Goal: Transaction & Acquisition: Purchase product/service

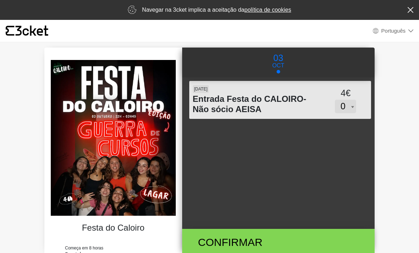
select select "pt_PT"
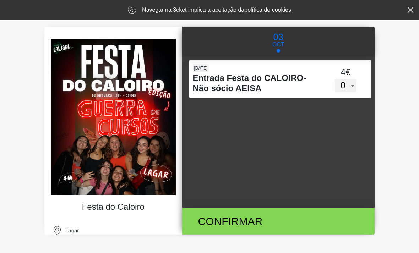
scroll to position [26, 0]
click at [307, 235] on div "Confirmar" at bounding box center [278, 221] width 182 height 27
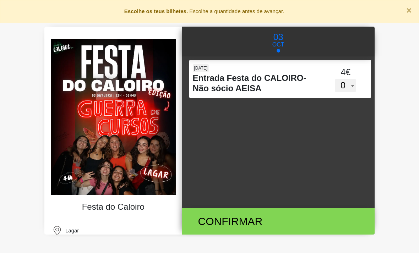
click at [343, 86] on select "0 1 2 3 4 5 6 7 8 9 10 11 12 13 14 15" at bounding box center [345, 85] width 21 height 13
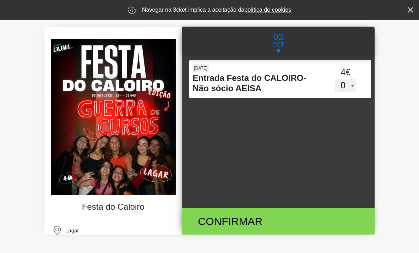
select select "5"
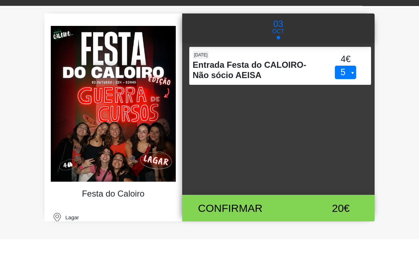
scroll to position [20, 0]
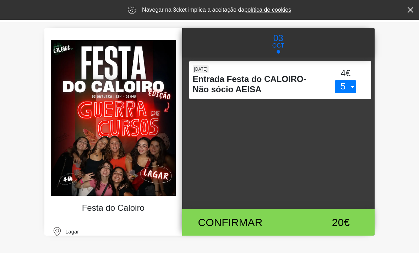
click at [358, 236] on div "Confirmar 20€" at bounding box center [278, 222] width 193 height 27
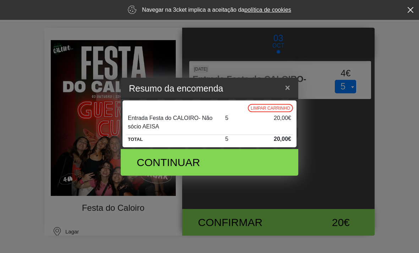
click at [253, 166] on div "Continuar" at bounding box center [209, 162] width 167 height 27
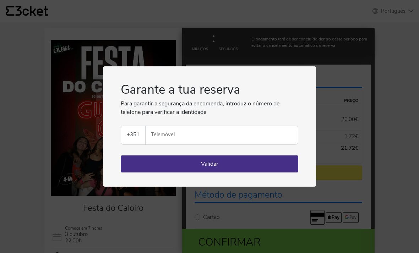
select select "pt_PT"
click at [215, 132] on input "Telemóvel" at bounding box center [224, 135] width 147 height 18
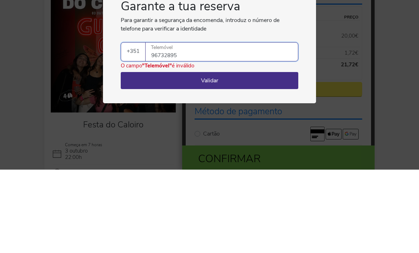
type input "967328956"
click at [259, 155] on button "Validar" at bounding box center [209, 163] width 177 height 17
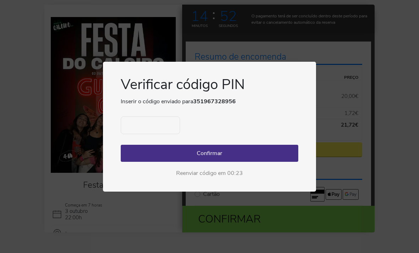
click at [152, 130] on input "text" at bounding box center [150, 125] width 59 height 18
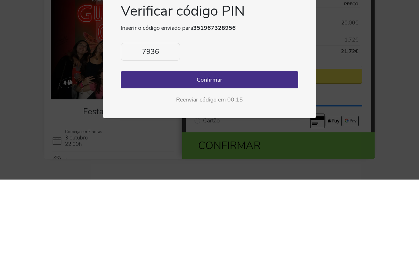
type input "7936"
click at [242, 145] on button "Confirmar" at bounding box center [209, 153] width 177 height 17
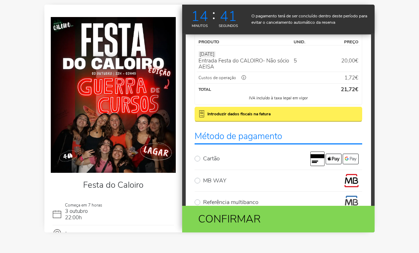
scroll to position [98, 0]
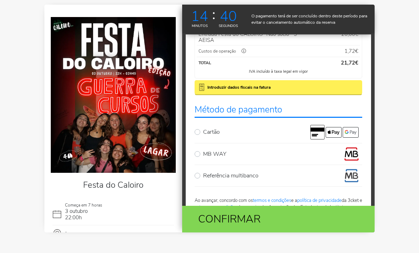
click at [338, 152] on label "MB WAY" at bounding box center [282, 154] width 159 height 14
click at [208, 151] on input "MB WAY" at bounding box center [205, 149] width 5 height 5
radio input "true"
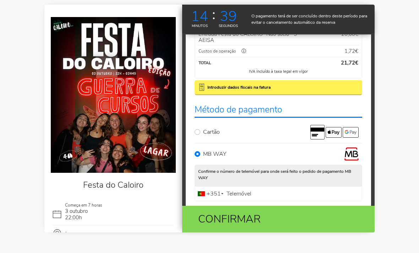
click at [259, 193] on input "Telemóvel" at bounding box center [278, 193] width 168 height 15
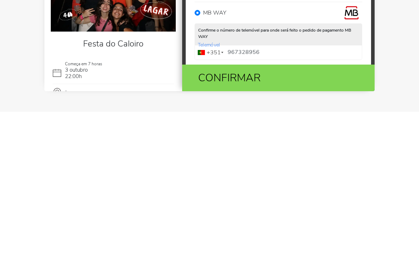
type input "967328956"
click at [315, 206] on div "Confirmar" at bounding box center [278, 219] width 182 height 27
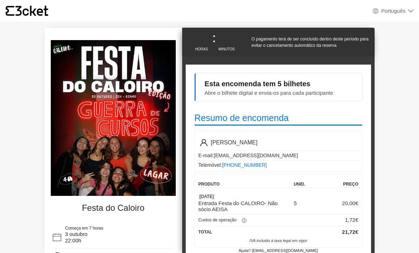
select select "pt_PT"
